Goal: Task Accomplishment & Management: Use online tool/utility

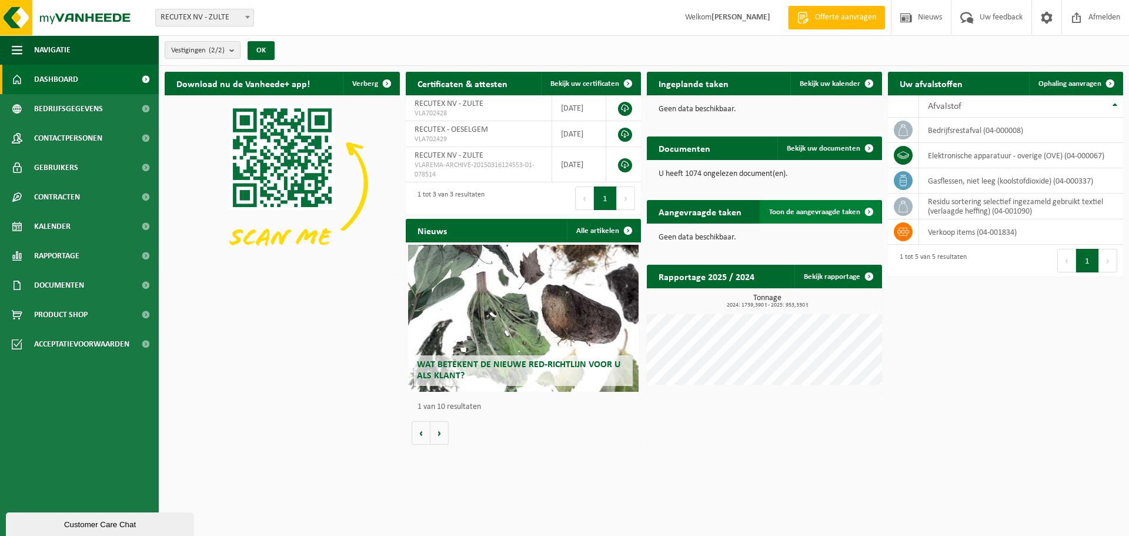
click at [811, 211] on span "Toon de aangevraagde taken" at bounding box center [814, 212] width 91 height 8
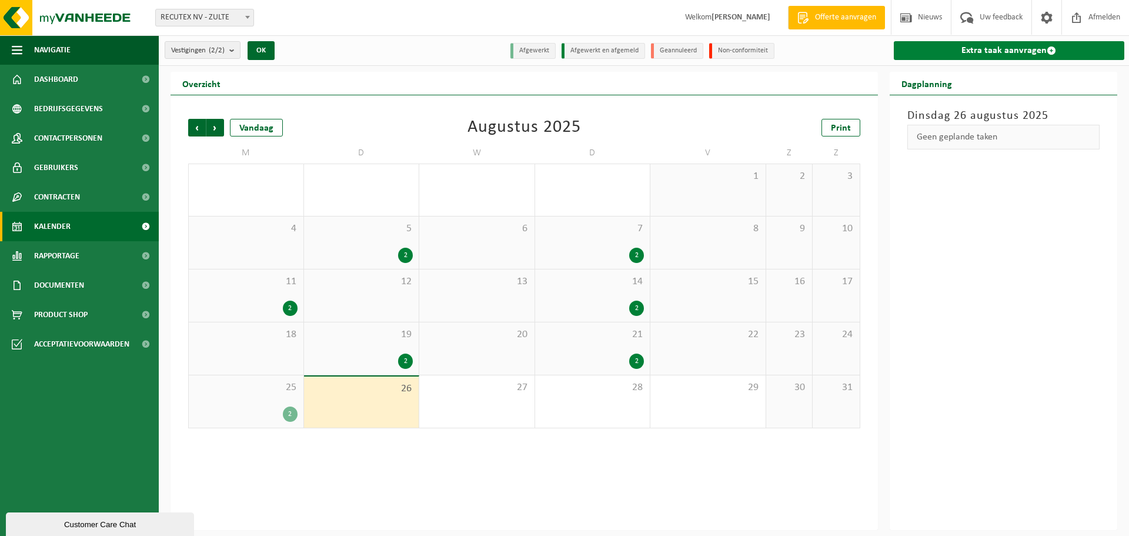
click at [1004, 52] on link "Extra taak aanvragen" at bounding box center [1009, 50] width 231 height 19
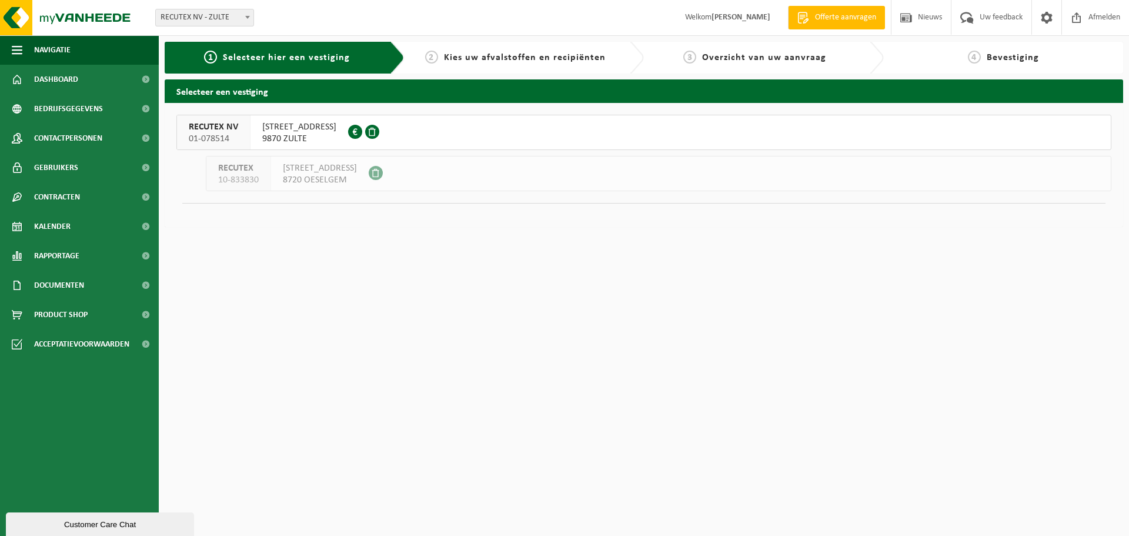
click at [291, 138] on span "9870 ZULTE" at bounding box center [299, 139] width 74 height 12
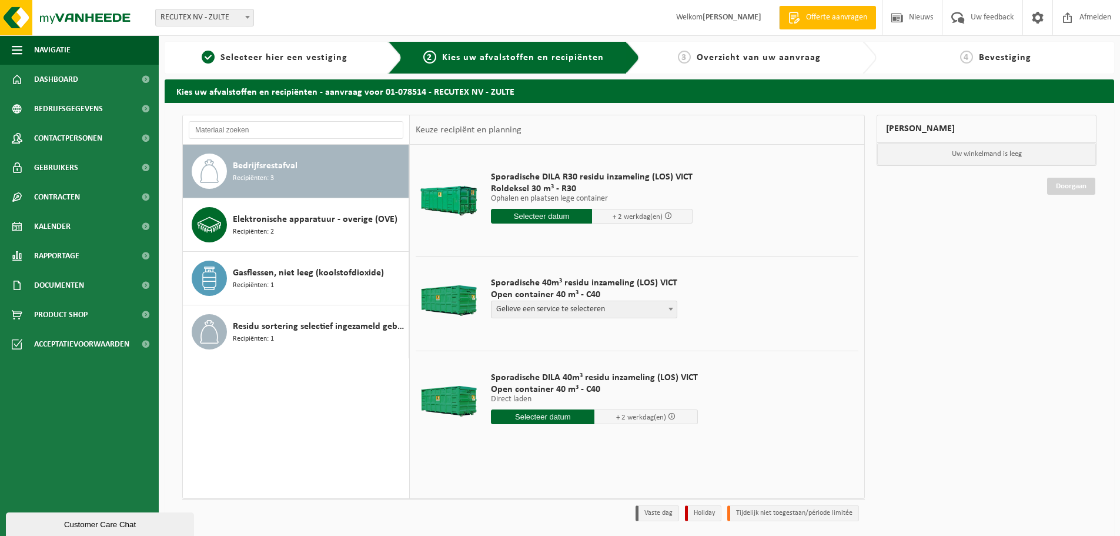
click at [593, 310] on span "Gelieve een service te selecteren" at bounding box center [583, 309] width 185 height 16
select select "P2PL-VEL-098641_HK-XC-40-GN-00_04-000008_46"
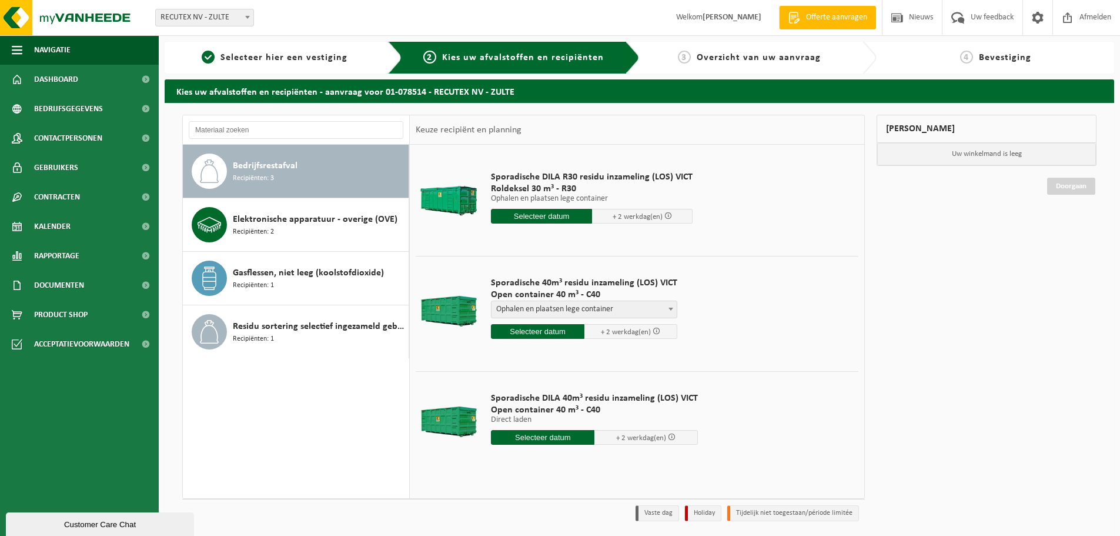
click at [560, 329] on input "text" at bounding box center [537, 331] width 93 height 15
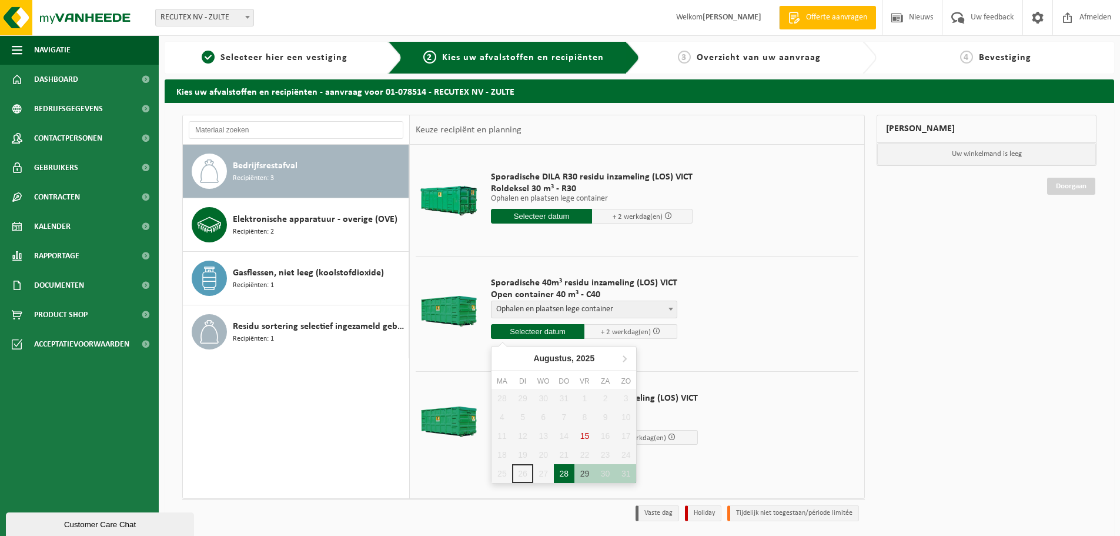
click at [567, 475] on div "28" at bounding box center [564, 473] width 21 height 19
type input "Van 2025-08-28"
type input "2025-08-28"
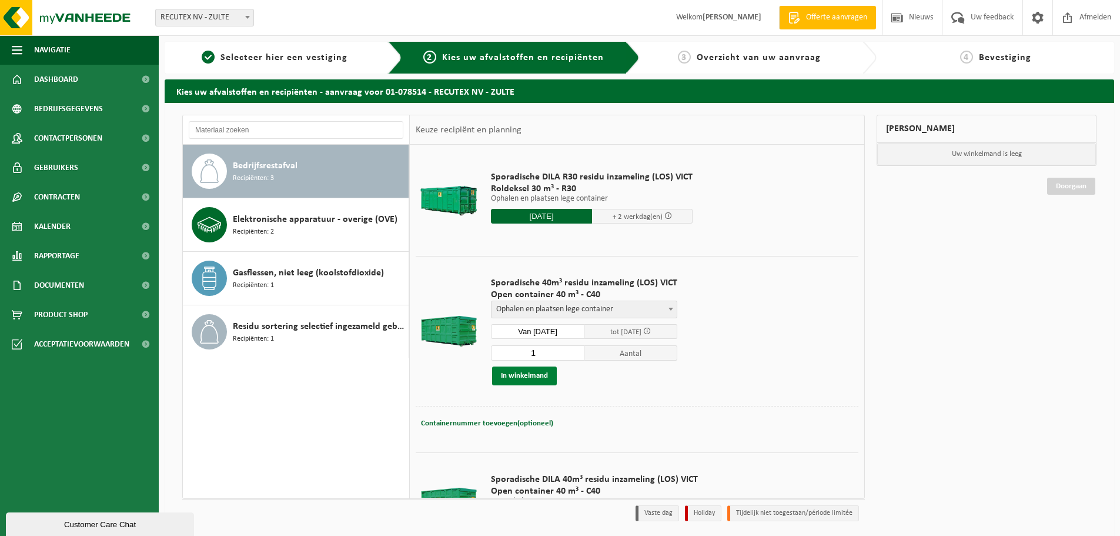
click at [520, 377] on button "In winkelmand" at bounding box center [524, 375] width 65 height 19
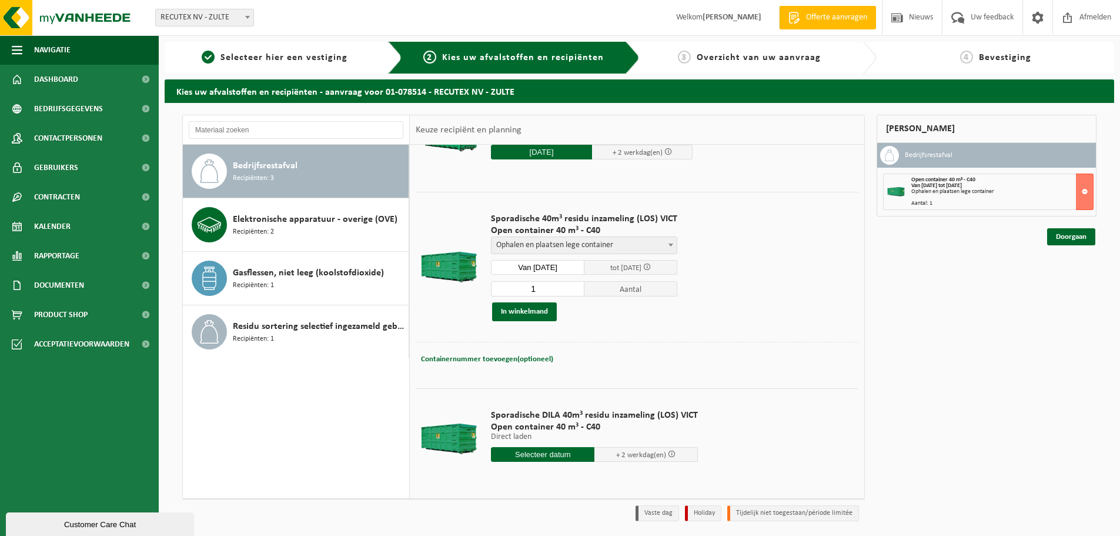
scroll to position [66, 0]
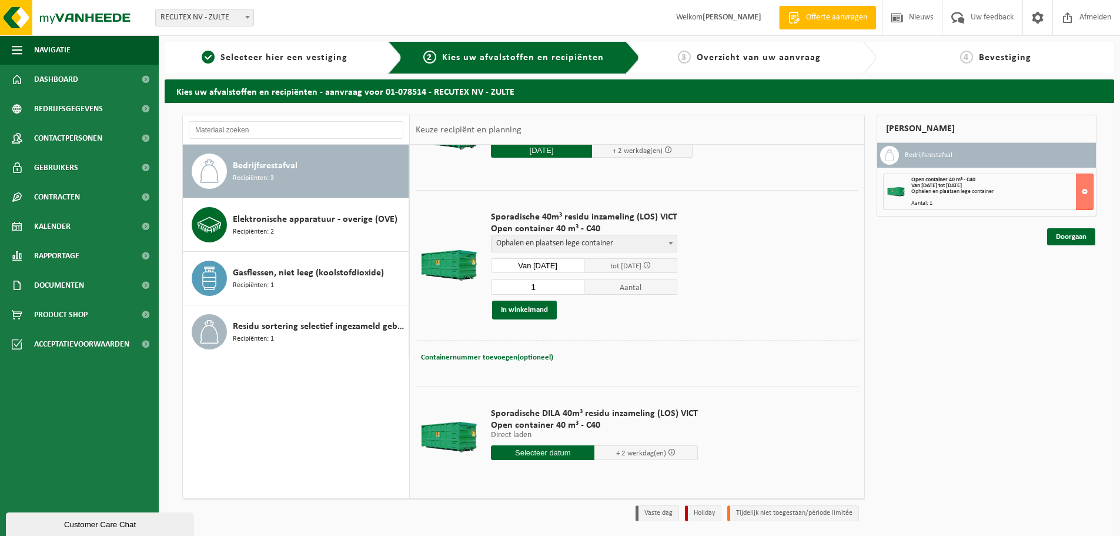
click at [553, 449] on input "text" at bounding box center [542, 452] width 103 height 15
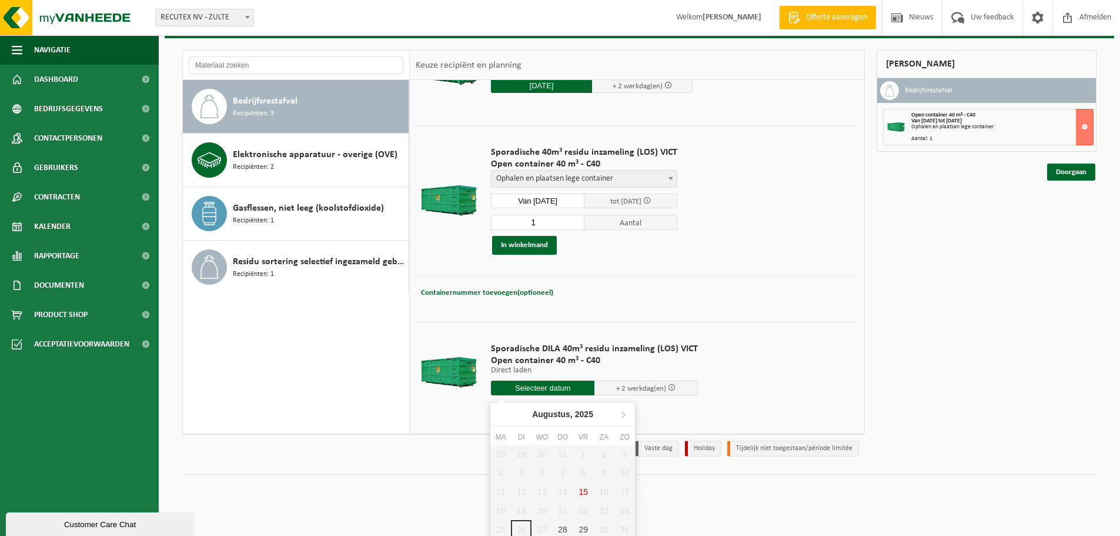
scroll to position [68, 0]
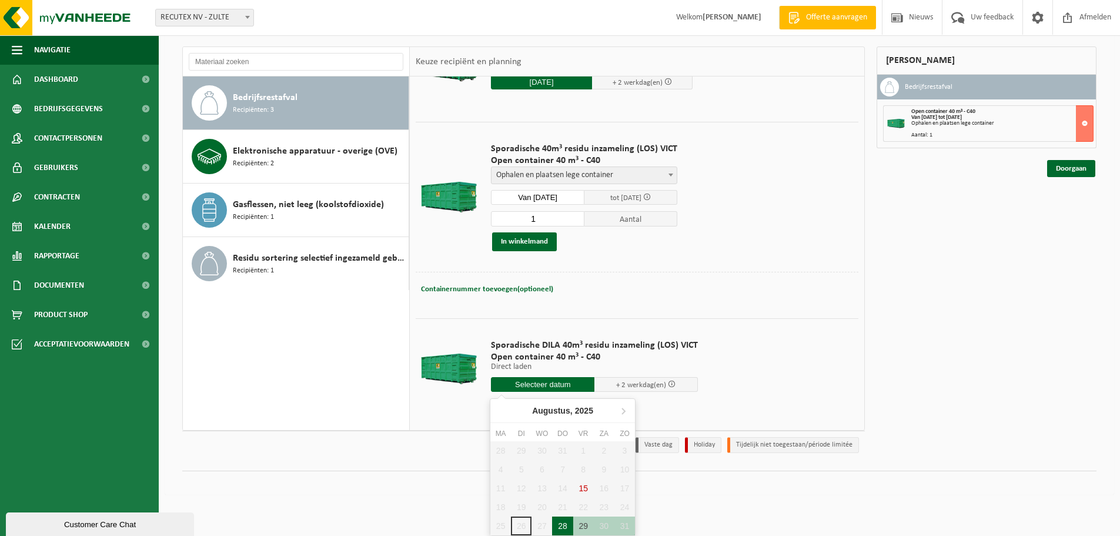
click at [566, 525] on div "28" at bounding box center [562, 525] width 21 height 19
type input "Van 2025-08-28"
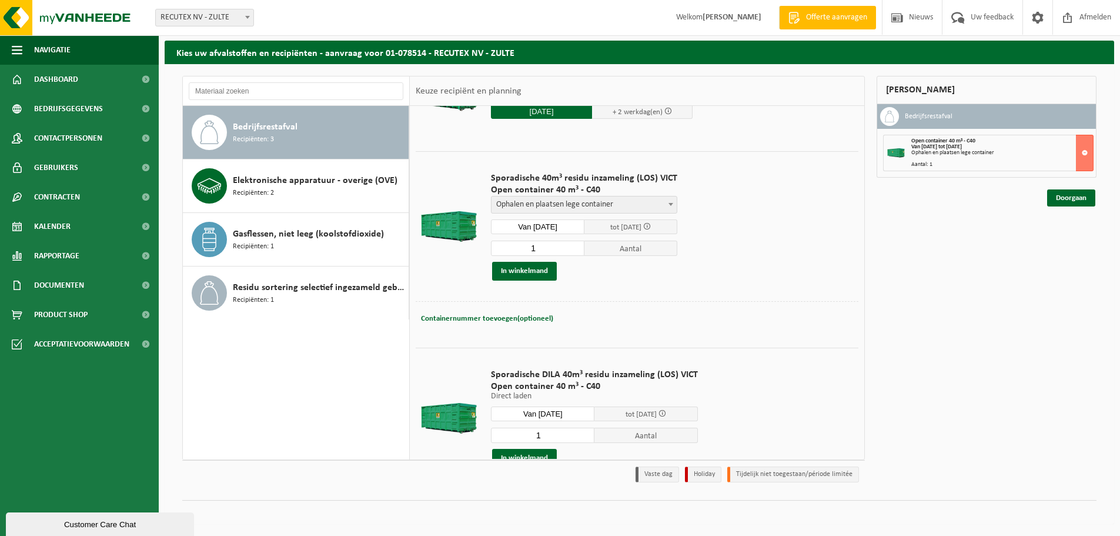
scroll to position [39, 0]
click at [540, 452] on button "In winkelmand" at bounding box center [524, 458] width 65 height 19
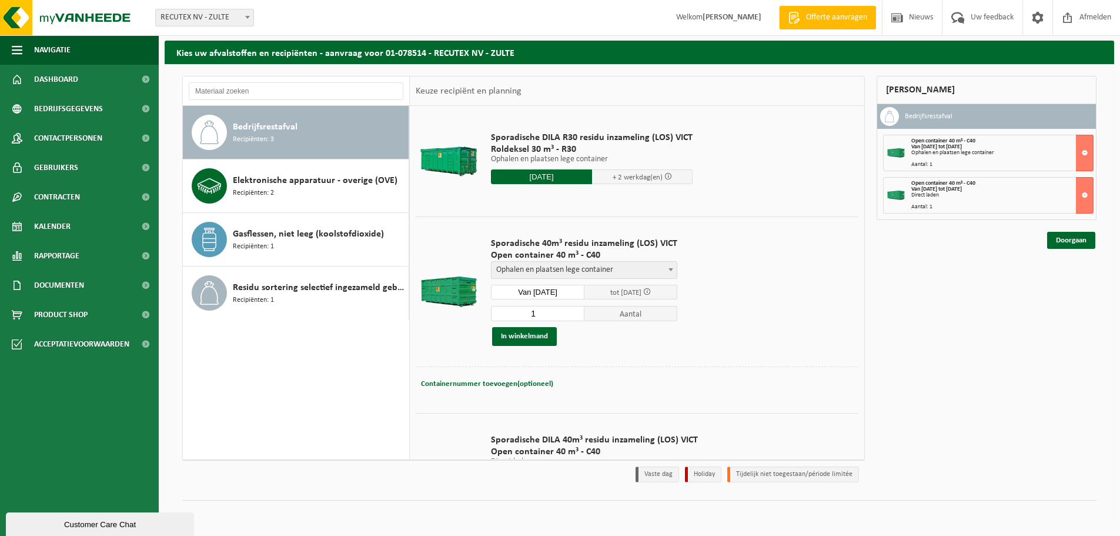
scroll to position [0, 0]
click at [1066, 243] on link "Doorgaan" at bounding box center [1071, 240] width 48 height 17
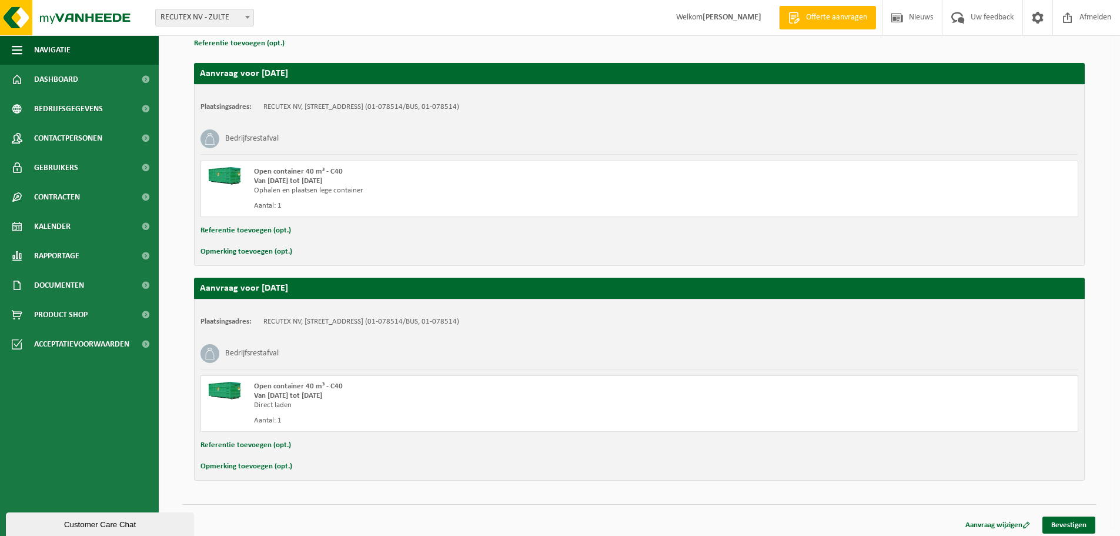
scroll to position [183, 0]
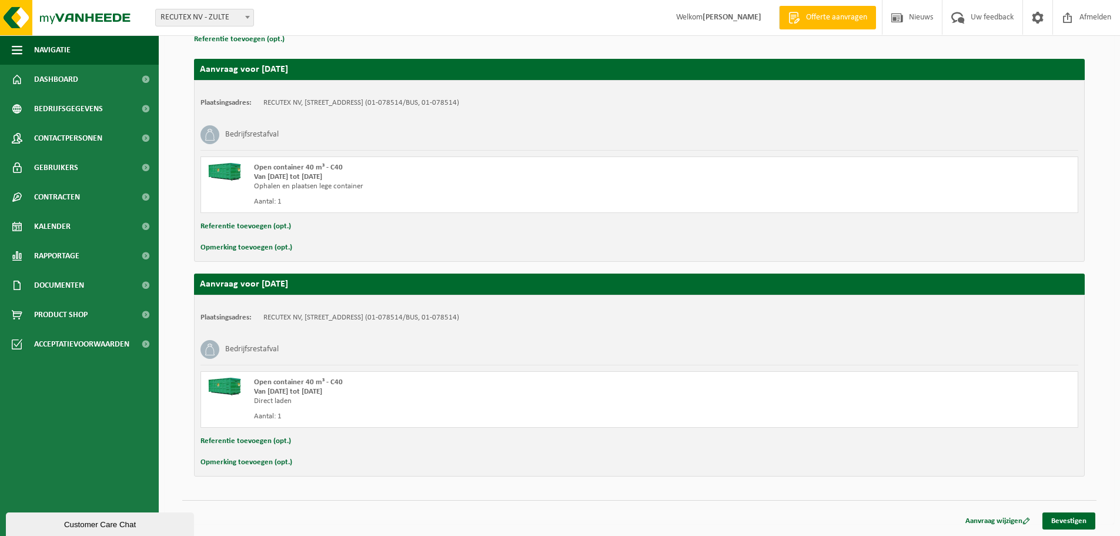
click at [276, 246] on button "Opmerking toevoegen (opt.)" at bounding box center [246, 247] width 92 height 15
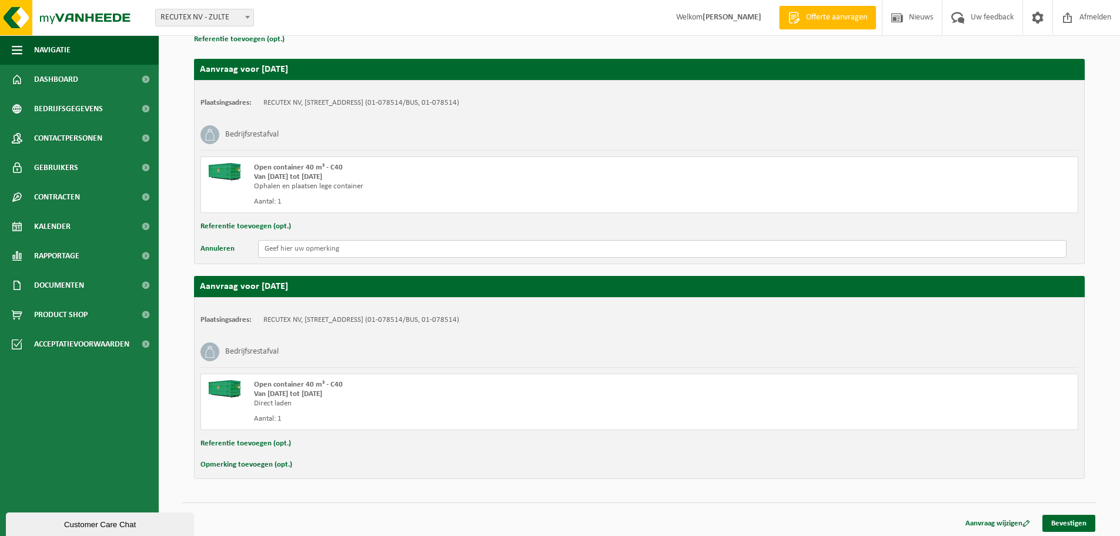
click at [277, 246] on input "text" at bounding box center [662, 249] width 808 height 18
type input "t"
type input "TUSSEN 09H00 - 12H00"
click at [275, 464] on button "Opmerking toevoegen (opt.)" at bounding box center [246, 464] width 92 height 15
click at [276, 463] on input "text" at bounding box center [662, 466] width 808 height 18
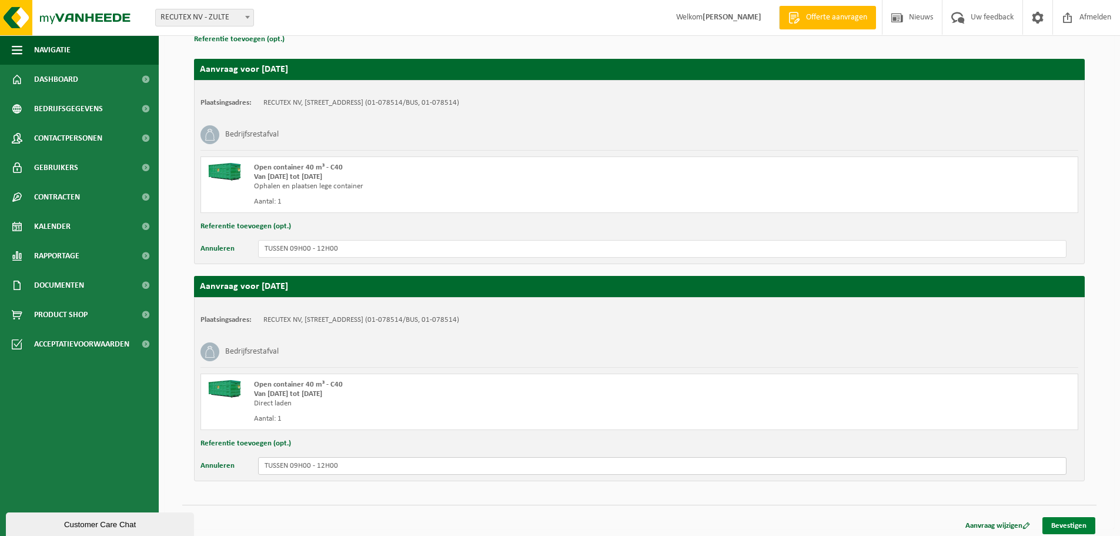
type input "TUSSEN 09H00 - 12H00"
click at [1071, 524] on link "Bevestigen" at bounding box center [1068, 525] width 53 height 17
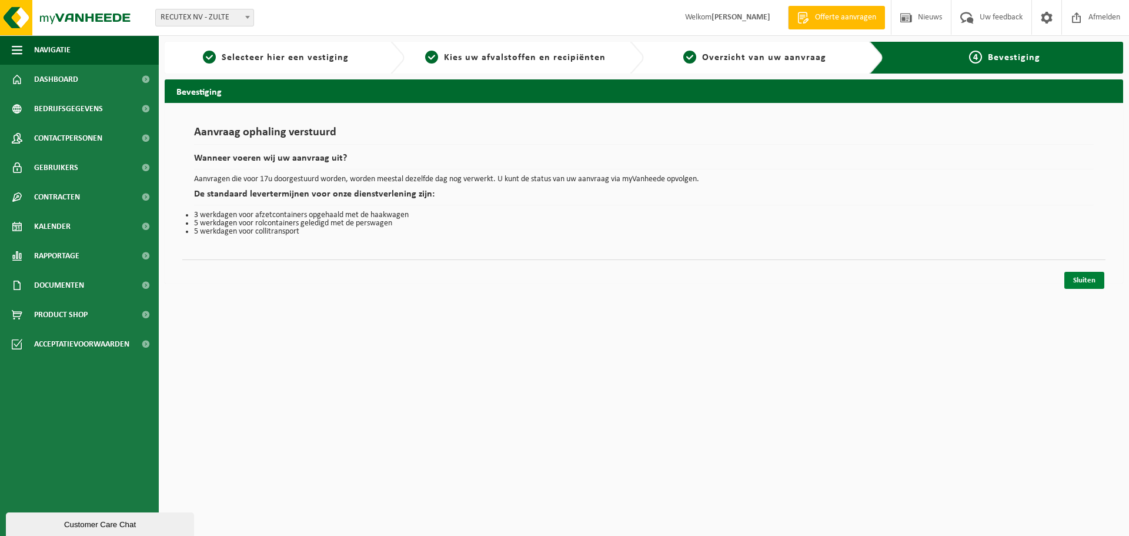
click at [1081, 279] on link "Sluiten" at bounding box center [1084, 280] width 40 height 17
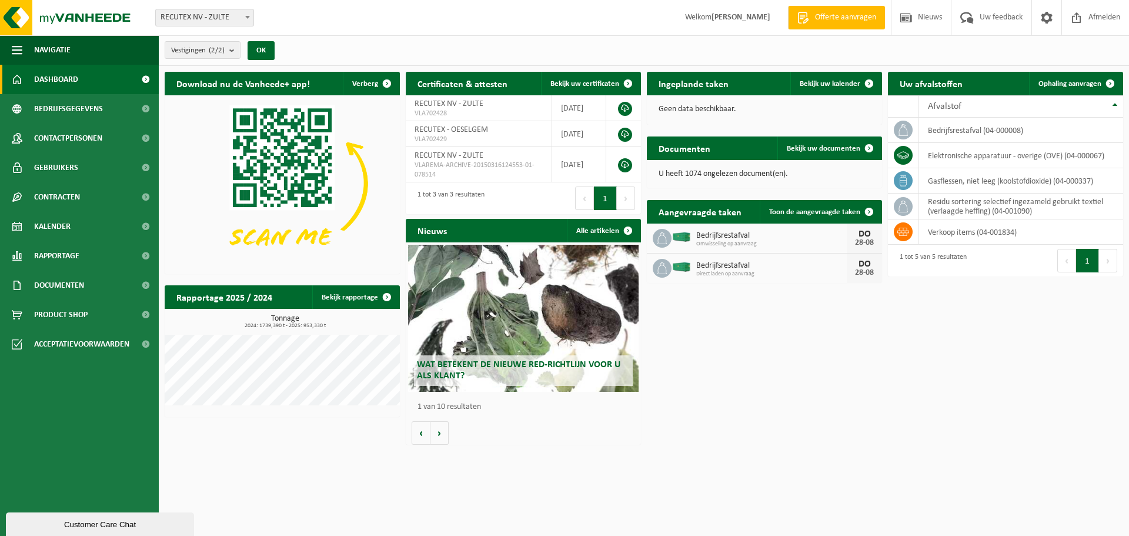
click at [855, 431] on div "Download nu de Vanheede+ app! Verberg Certificaten & attesten Bekijk uw certifi…" at bounding box center [644, 258] width 964 height 384
